Goal: Find specific page/section: Find specific page/section

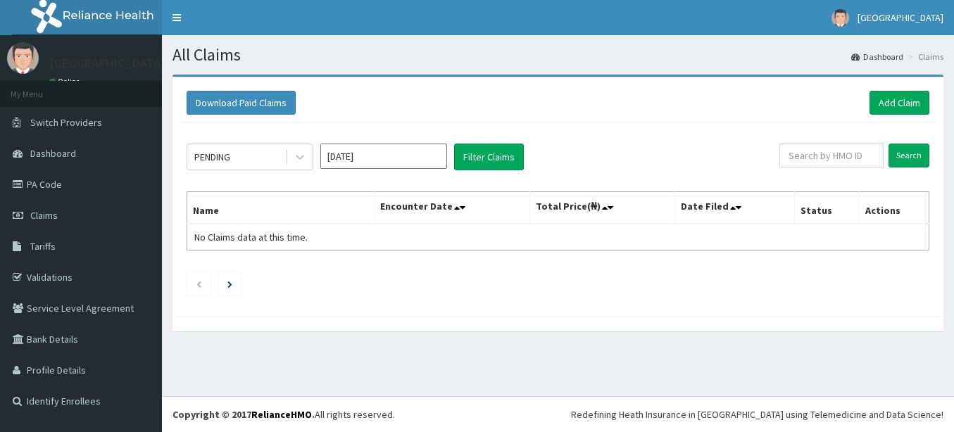
click at [301, 154] on icon at bounding box center [300, 157] width 14 height 14
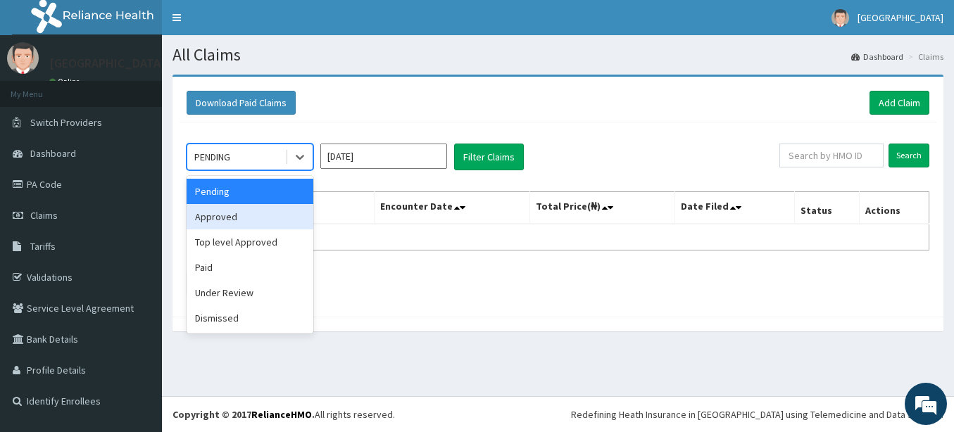
click at [236, 217] on div "Approved" at bounding box center [250, 216] width 127 height 25
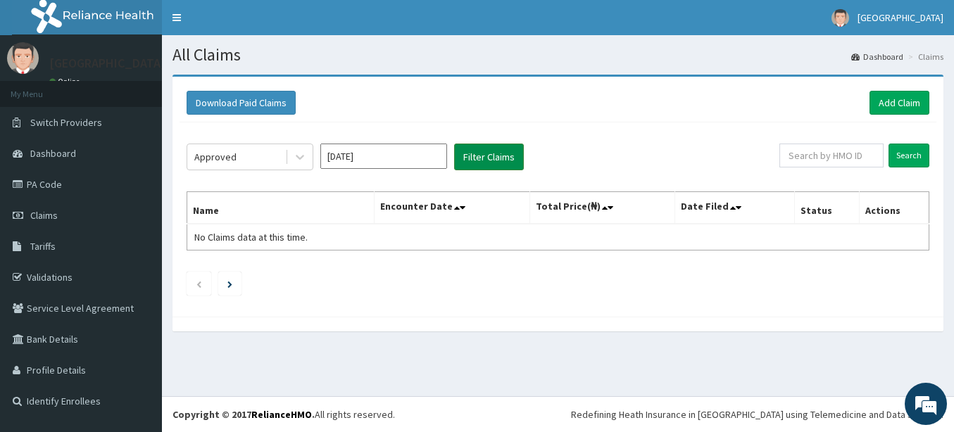
click at [495, 160] on button "Filter Claims" at bounding box center [489, 157] width 70 height 27
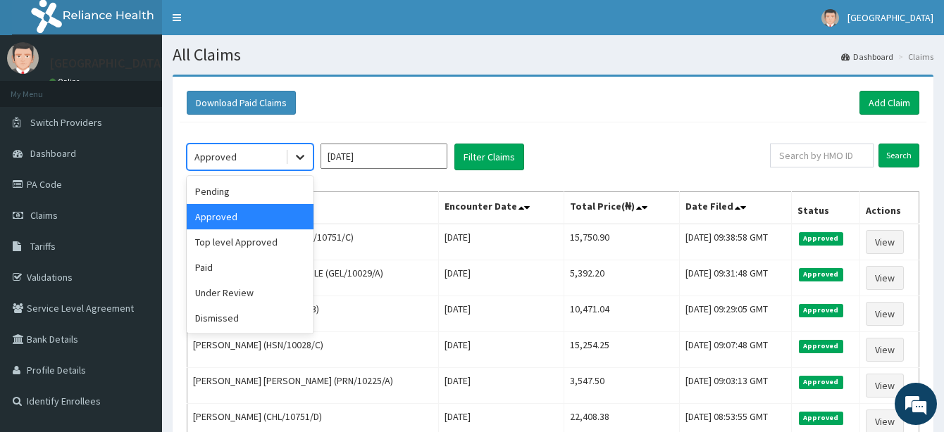
click at [299, 154] on icon at bounding box center [300, 157] width 14 height 14
click at [275, 237] on div "Top level Approved" at bounding box center [250, 242] width 127 height 25
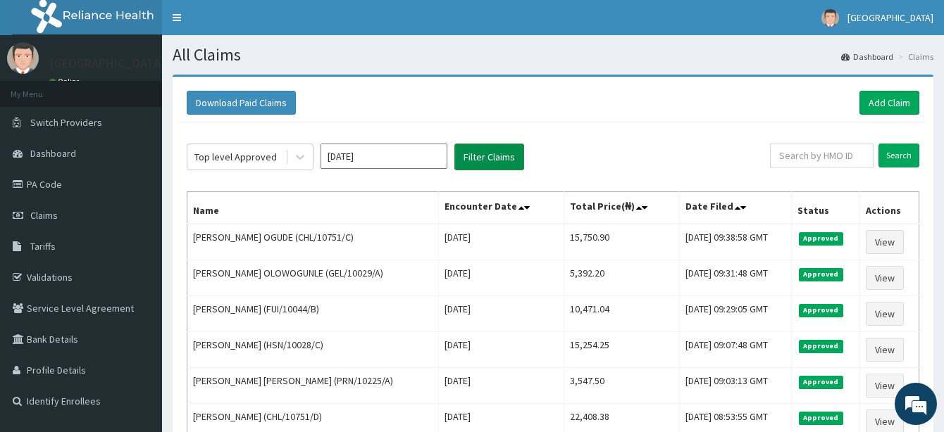
click at [491, 149] on button "Filter Claims" at bounding box center [489, 157] width 70 height 27
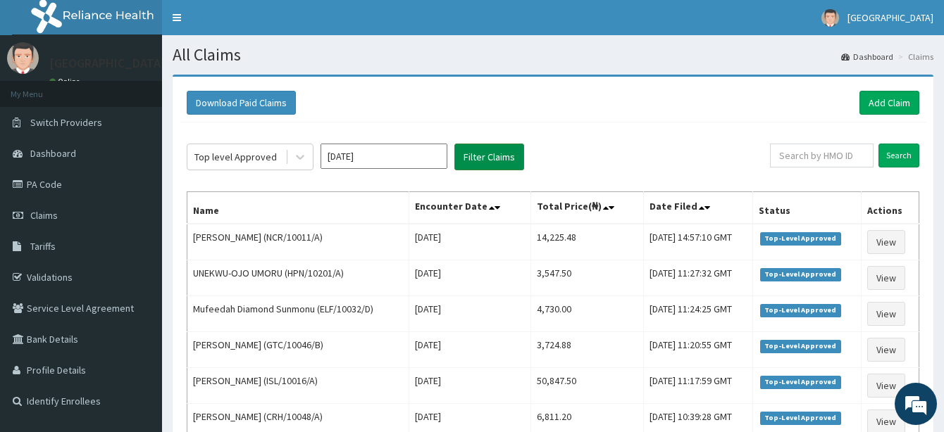
click at [492, 155] on button "Filter Claims" at bounding box center [489, 157] width 70 height 27
click at [49, 177] on link "PA Code" at bounding box center [81, 184] width 162 height 31
